Goal: Find specific page/section

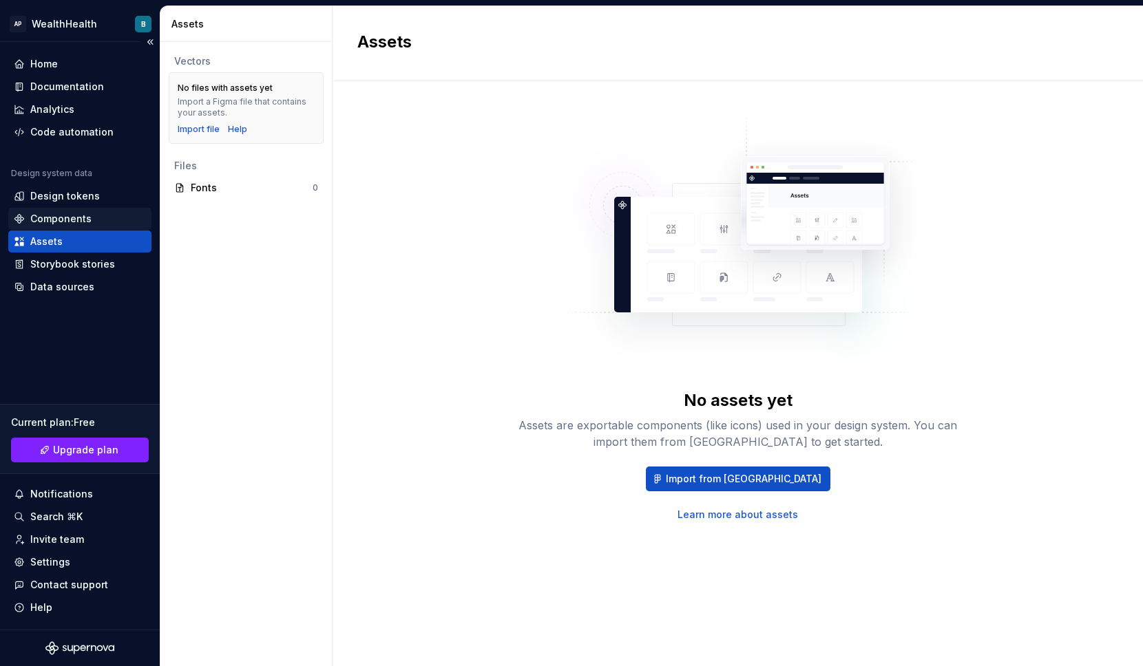
click at [54, 215] on div "Components" at bounding box center [60, 219] width 61 height 14
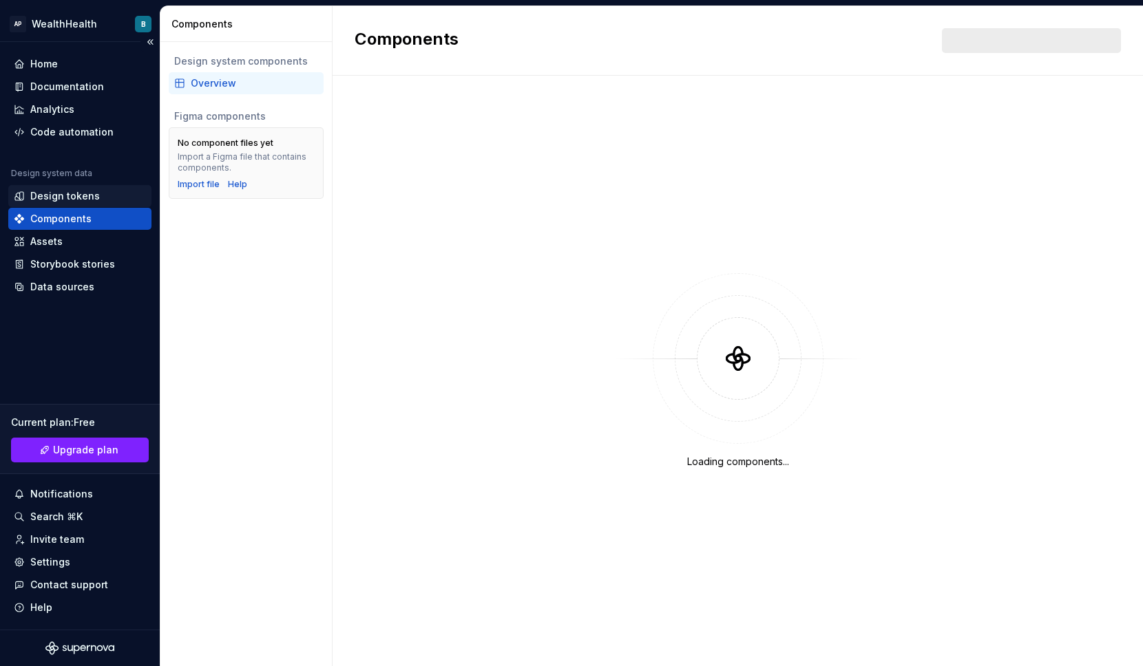
click at [56, 193] on div "Design tokens" at bounding box center [65, 196] width 70 height 14
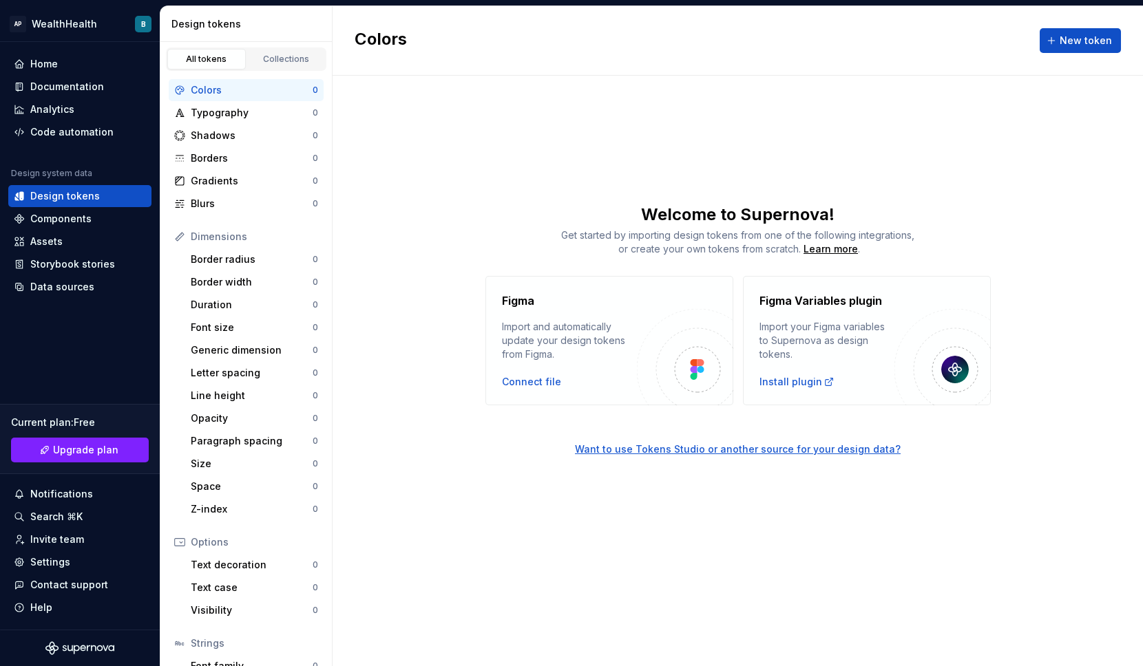
click at [489, 575] on div "Colors New token Welcome to Supernova! Get started by importing design tokens f…" at bounding box center [738, 336] width 810 height 660
